Goal: Use online tool/utility: Utilize a website feature to perform a specific function

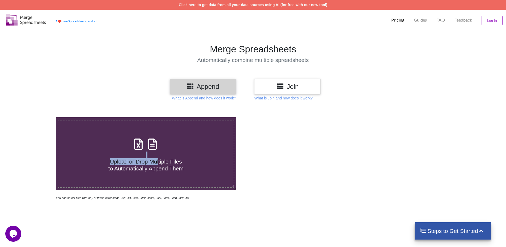
click at [158, 156] on h4 "Upload or Drop Multiple Files to Automatically Append Them" at bounding box center [146, 161] width 176 height 20
click at [36, 117] on input "Upload or Drop Multiple Files to Automatically Append Them" at bounding box center [36, 117] width 0 height 0
type input "C:\fakepath\By Ashop Untuk Dikirim pesanan-2025-09-12-09_10.xlsx"
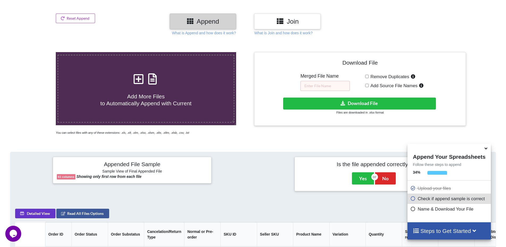
scroll to position [63, 0]
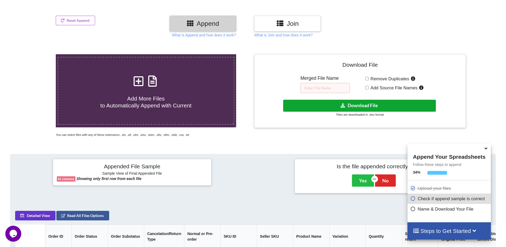
click at [356, 109] on button "Download File" at bounding box center [359, 106] width 153 height 12
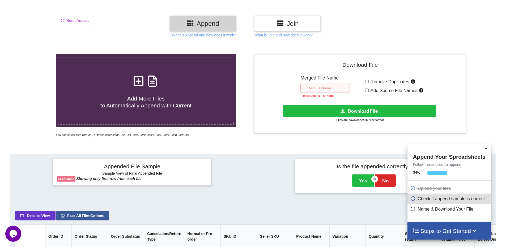
click at [333, 91] on input "text" at bounding box center [324, 88] width 49 height 10
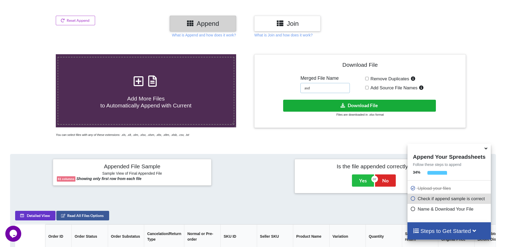
type input "asd"
click at [338, 105] on button "Download File" at bounding box center [359, 106] width 153 height 12
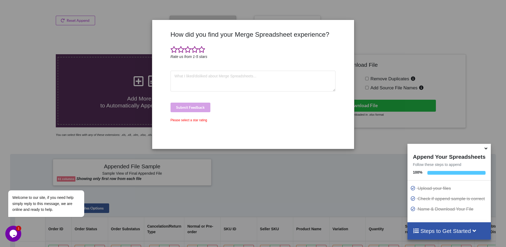
drag, startPoint x: 303, startPoint y: 63, endPoint x: 213, endPoint y: 71, distance: 90.9
click at [298, 65] on div "How did you find your Merge Spreadsheet experience? Rate us from 1-5 stars Subm…" at bounding box center [253, 88] width 168 height 114
click at [201, 52] on span at bounding box center [201, 49] width 7 height 7
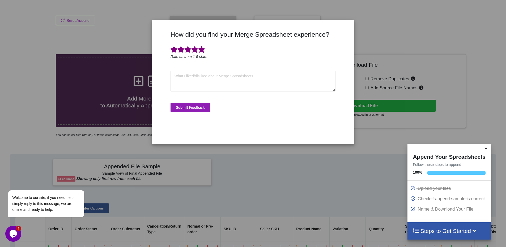
click at [194, 109] on button "Submit Feedback" at bounding box center [191, 108] width 40 height 10
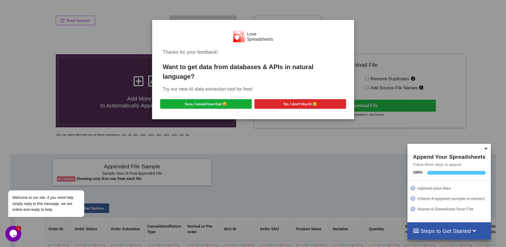
click at [231, 92] on div "Try our new AI data extraction tool for free!" at bounding box center [253, 89] width 181 height 7
click at [236, 102] on button "Sure, I would love that 😀" at bounding box center [206, 104] width 92 height 10
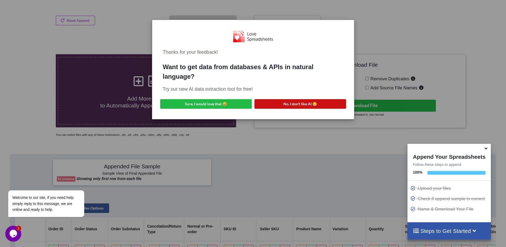
click at [326, 100] on button "No, I don't like AI 😥" at bounding box center [300, 104] width 92 height 10
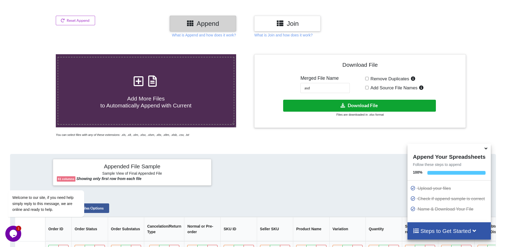
click at [314, 105] on button "Download File" at bounding box center [359, 106] width 153 height 12
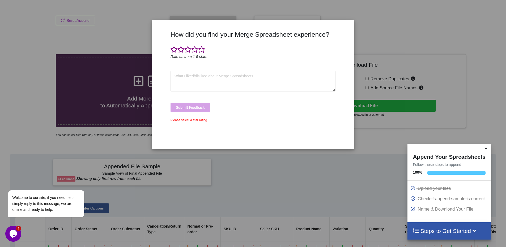
click at [366, 34] on div "How did you find your Merge Spreadsheet experience? Rate us from 1-5 stars Subm…" at bounding box center [253, 123] width 506 height 247
click at [187, 168] on div "How did you find your Merge Spreadsheet experience? Rate us from 1-5 stars Subm…" at bounding box center [253, 123] width 506 height 247
click at [203, 50] on span at bounding box center [201, 49] width 7 height 7
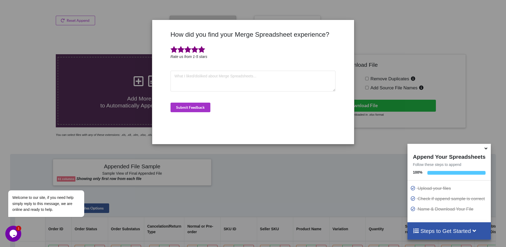
click at [200, 113] on div "How did you find your Merge Spreadsheet experience? Rate us from 1-5 stars Subm…" at bounding box center [253, 85] width 168 height 109
click at [199, 105] on button "Submit Feedback" at bounding box center [191, 108] width 40 height 10
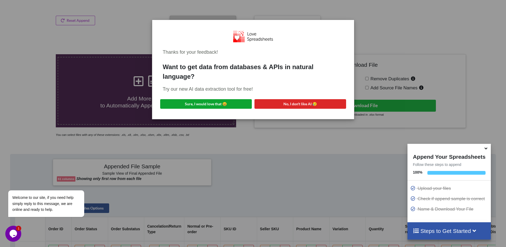
click at [241, 104] on button "Sure, I would love that 😀" at bounding box center [206, 104] width 92 height 10
click at [210, 145] on div "Thanks for your feedback! Want to get data from databases & APIs in natural lan…" at bounding box center [253, 123] width 506 height 247
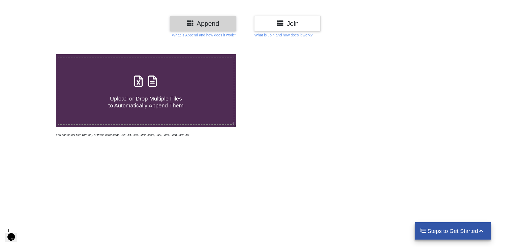
click at [179, 73] on label "Upload or Drop Multiple Files to Automatically Append Them" at bounding box center [146, 91] width 177 height 68
click at [36, 54] on input "Upload or Drop Multiple Files to Automatically Append Them" at bounding box center [36, 54] width 0 height 0
type input "C:\fakepath\By Ashop Untuk Dikirim pesanan-2025-09-12-09_10.xlsx"
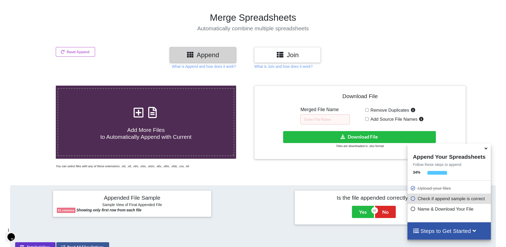
scroll to position [31, 0]
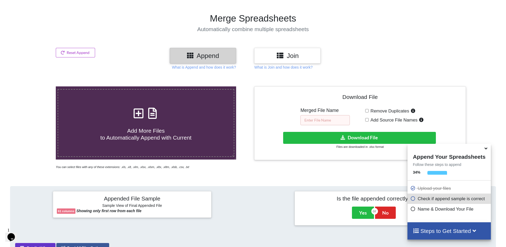
click at [339, 121] on input "text" at bounding box center [324, 120] width 49 height 10
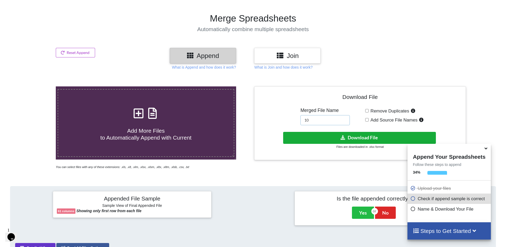
type input "10"
click at [331, 140] on button "Download File" at bounding box center [359, 138] width 153 height 12
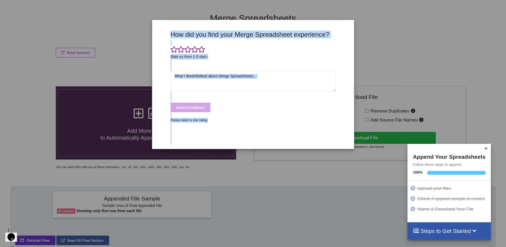
click at [363, 26] on div "How did you find your Merge Spreadsheet experience? Rate us from 1-5 stars Subm…" at bounding box center [253, 123] width 506 height 247
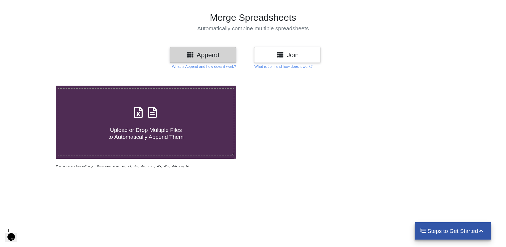
click at [125, 114] on div "Upload or Drop Multiple Files to Automatically Append Them" at bounding box center [146, 122] width 176 height 36
click at [36, 86] on input "Upload or Drop Multiple Files to Automatically Append Them" at bounding box center [36, 86] width 0 height 0
type input "C:\fakepath\By Ashop Untuk Dikirim pesanan-2025-09-12-09_10.xlsx"
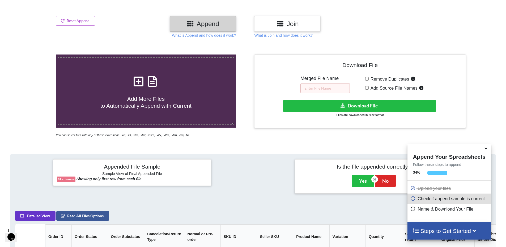
scroll to position [57, 0]
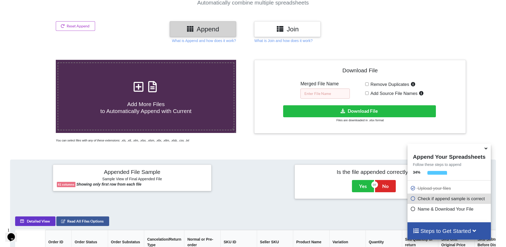
click at [317, 88] on input "text" at bounding box center [324, 93] width 49 height 10
type input "[DATE]"
click at [376, 83] on span "Remove Duplicates" at bounding box center [389, 84] width 41 height 5
click at [369, 83] on input "Remove Duplicates" at bounding box center [366, 83] width 3 height 3
checkbox input "true"
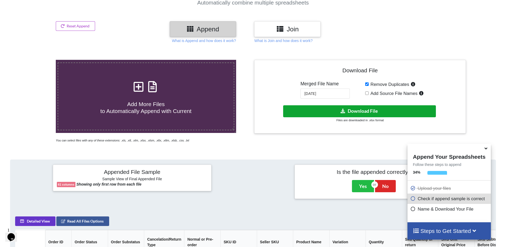
click at [356, 111] on button "Download File" at bounding box center [359, 111] width 153 height 12
